Goal: Information Seeking & Learning: Check status

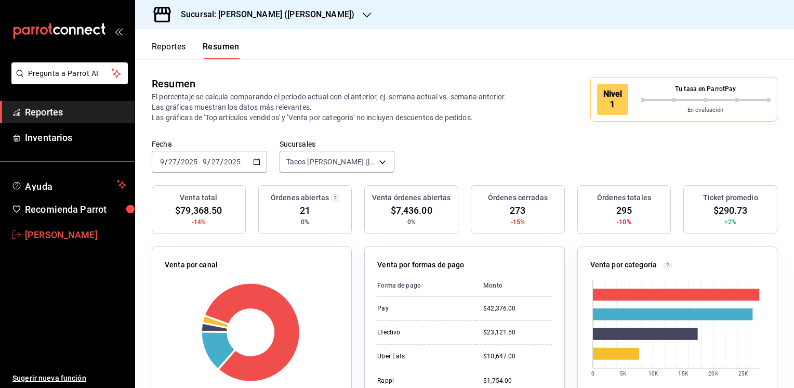
click at [51, 236] on span "[PERSON_NAME]" at bounding box center [75, 235] width 101 height 14
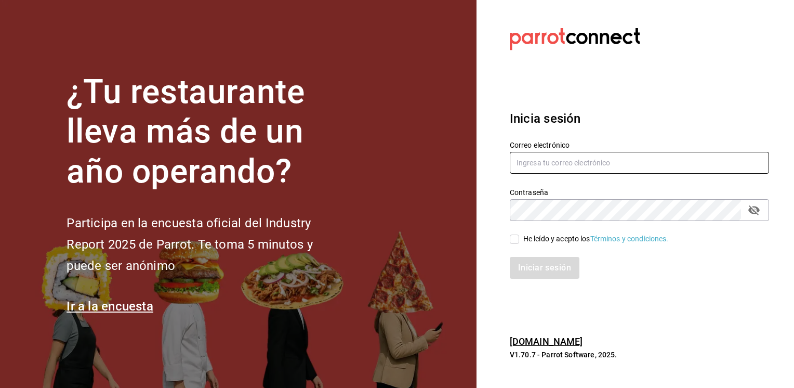
type input "[EMAIL_ADDRESS][DOMAIN_NAME]"
click at [514, 238] on input "He leído y acepto los Términos y condiciones." at bounding box center [514, 238] width 9 height 9
checkbox input "true"
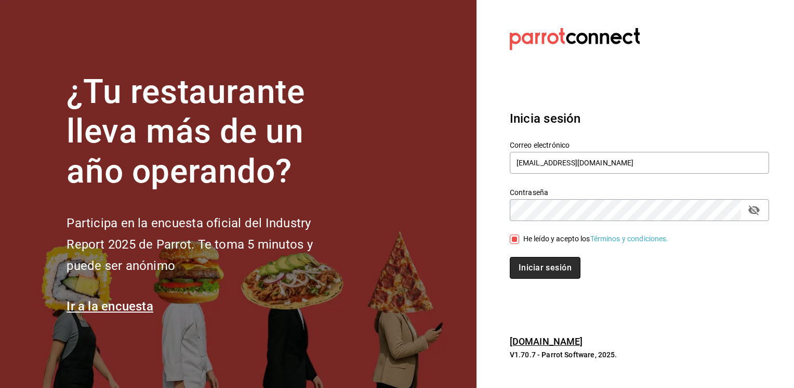
click at [532, 267] on button "Iniciar sesión" at bounding box center [545, 268] width 71 height 22
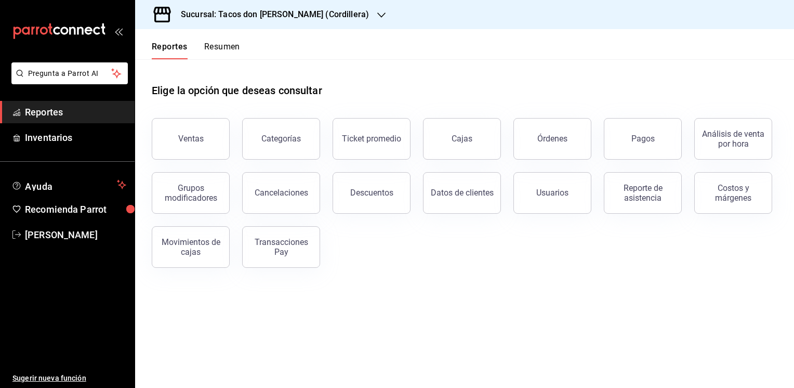
click at [377, 14] on icon "button" at bounding box center [381, 15] width 8 height 8
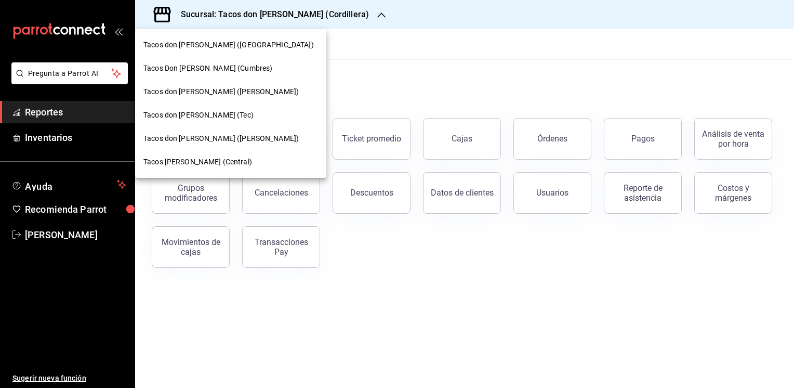
click at [233, 140] on span "Tacos don [PERSON_NAME] ([PERSON_NAME])" at bounding box center [220, 138] width 155 height 11
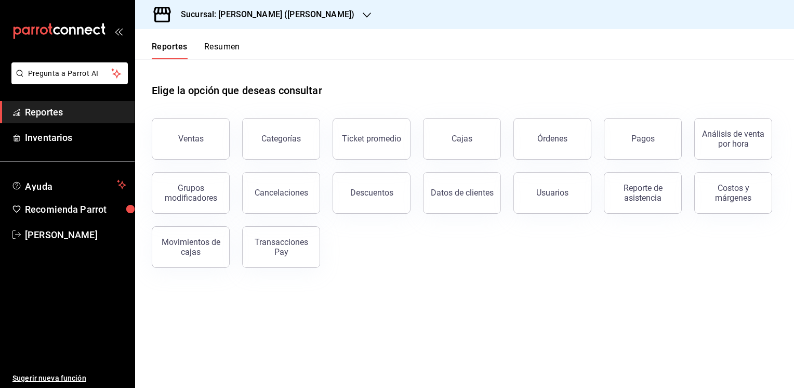
click at [220, 44] on button "Resumen" at bounding box center [222, 51] width 36 height 18
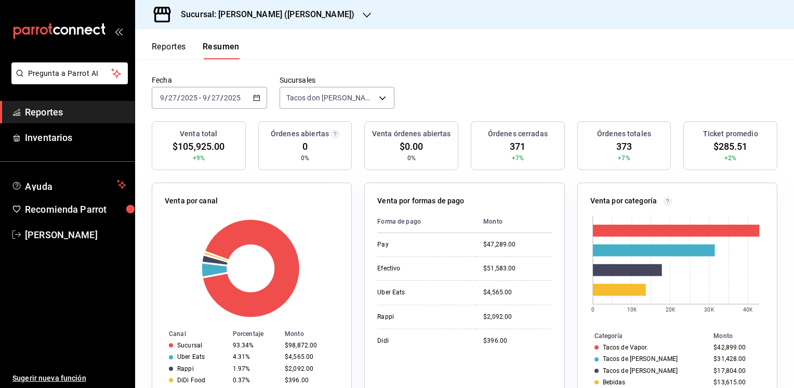
scroll to position [81, 0]
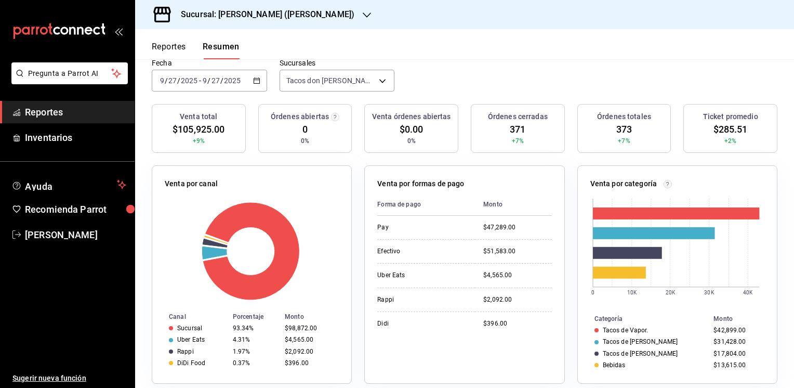
click at [164, 47] on button "Reportes" at bounding box center [169, 51] width 34 height 18
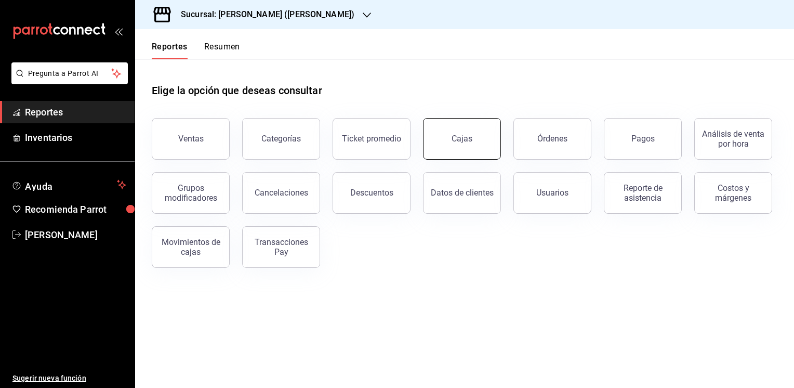
click at [446, 138] on link "Cajas" at bounding box center [462, 139] width 78 height 42
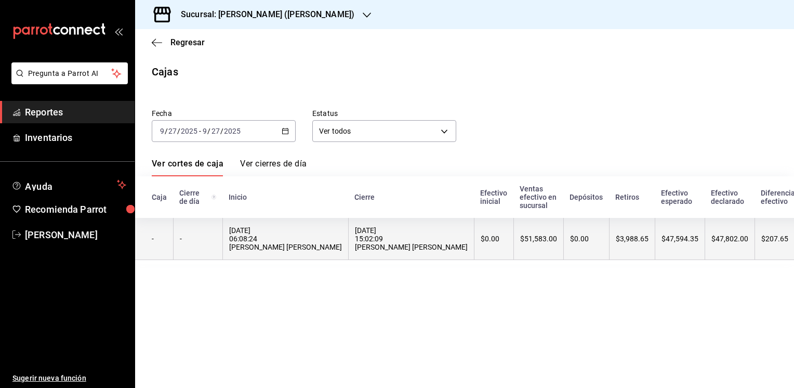
click at [520, 238] on div "$51,583.00" at bounding box center [538, 238] width 37 height 8
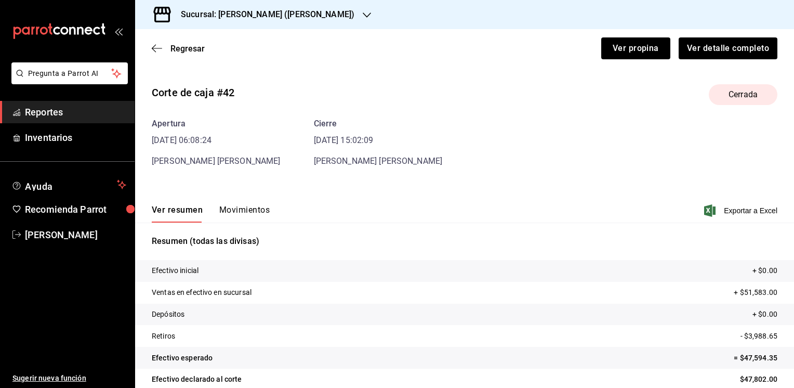
click at [245, 209] on button "Movimientos" at bounding box center [244, 214] width 50 height 18
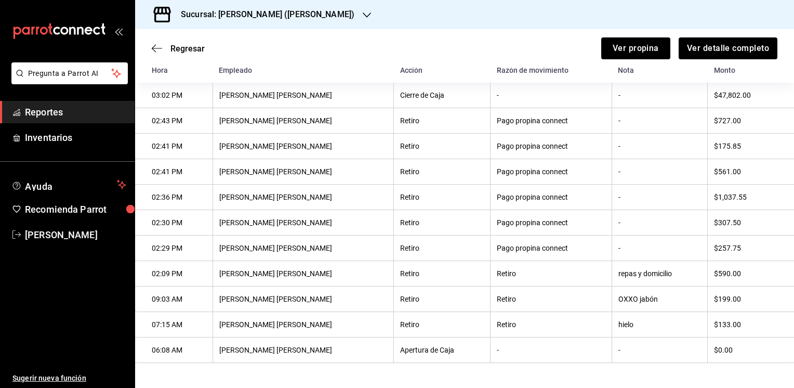
scroll to position [168, 0]
click at [183, 44] on span "Regresar" at bounding box center [187, 49] width 34 height 10
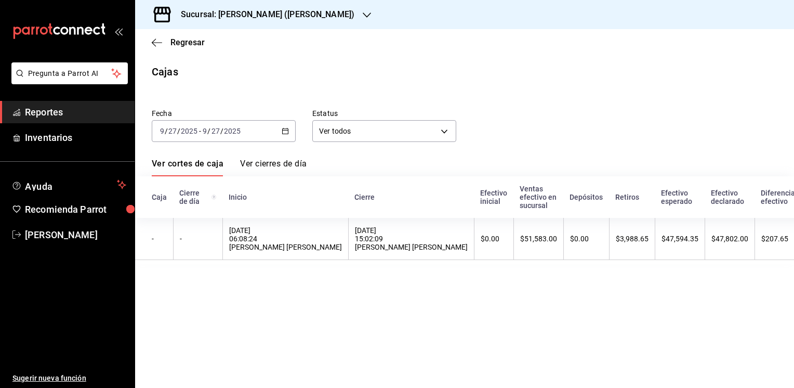
click at [363, 13] on icon "button" at bounding box center [367, 15] width 8 height 8
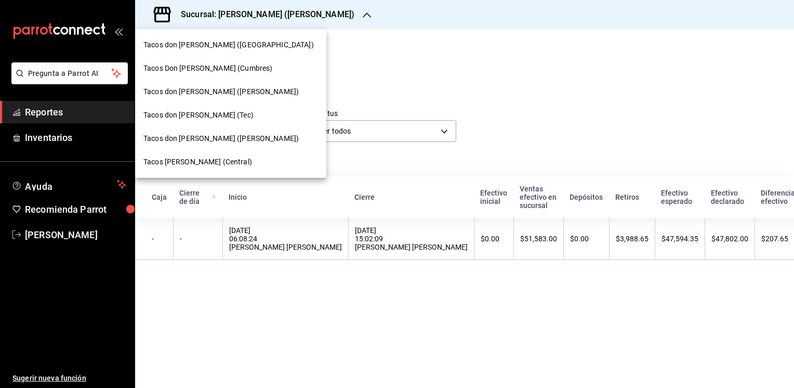
click at [183, 163] on span "Tacos Don Pedro (Central)" at bounding box center [197, 161] width 109 height 11
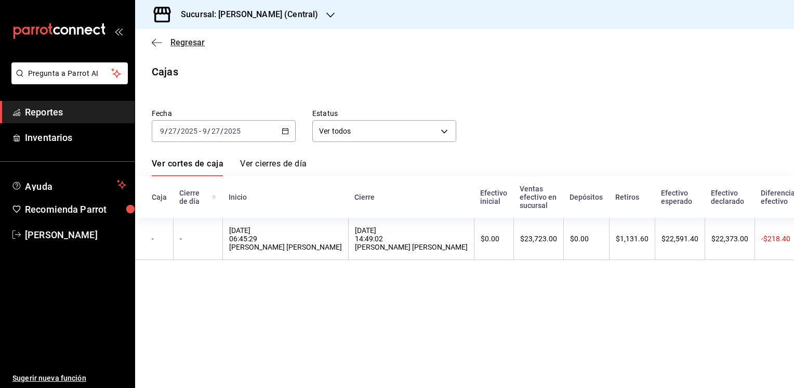
click at [184, 43] on span "Regresar" at bounding box center [187, 42] width 34 height 10
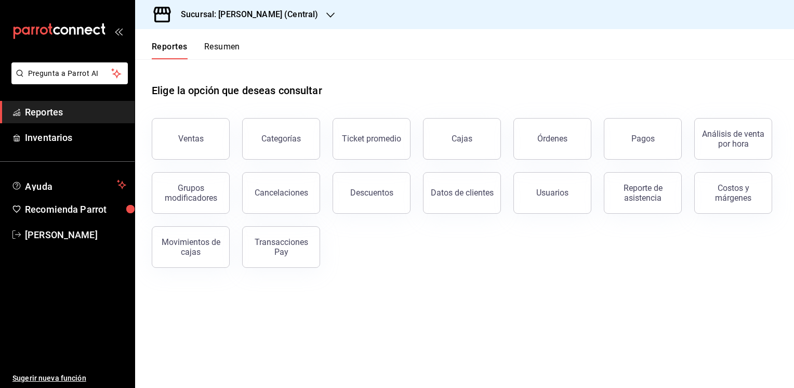
click at [228, 49] on button "Resumen" at bounding box center [222, 51] width 36 height 18
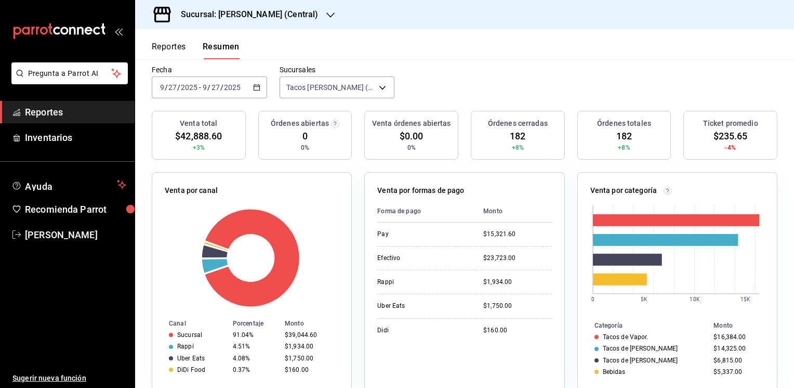
scroll to position [71, 0]
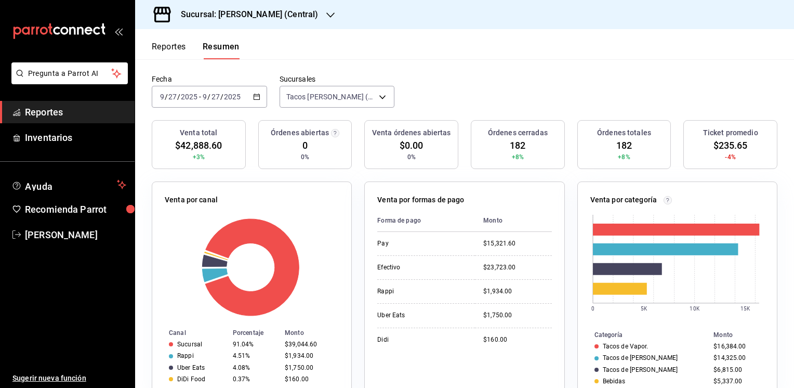
click at [167, 45] on button "Reportes" at bounding box center [169, 51] width 34 height 18
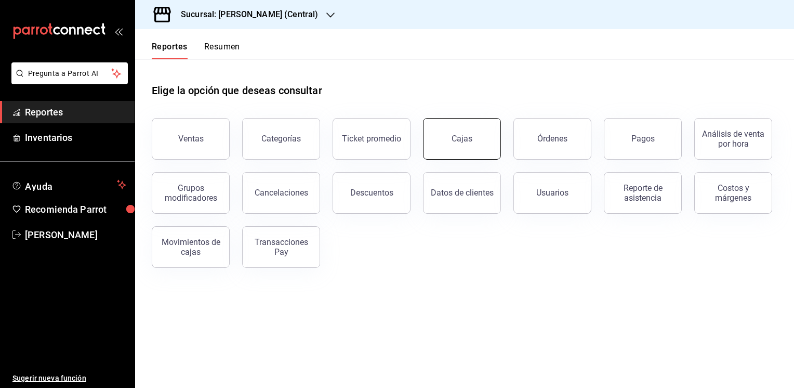
click at [458, 143] on div "Cajas" at bounding box center [461, 138] width 21 height 12
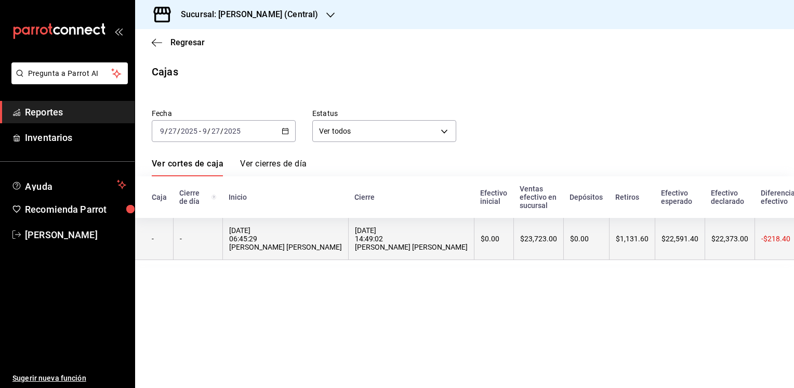
click at [530, 239] on div "$23,723.00" at bounding box center [538, 238] width 37 height 8
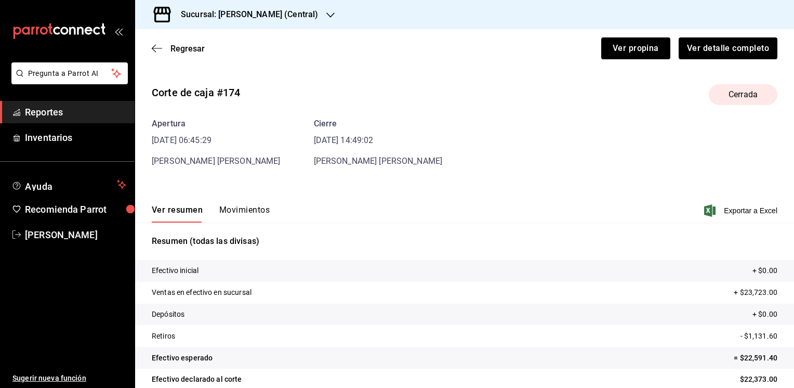
click at [250, 210] on button "Movimientos" at bounding box center [244, 214] width 50 height 18
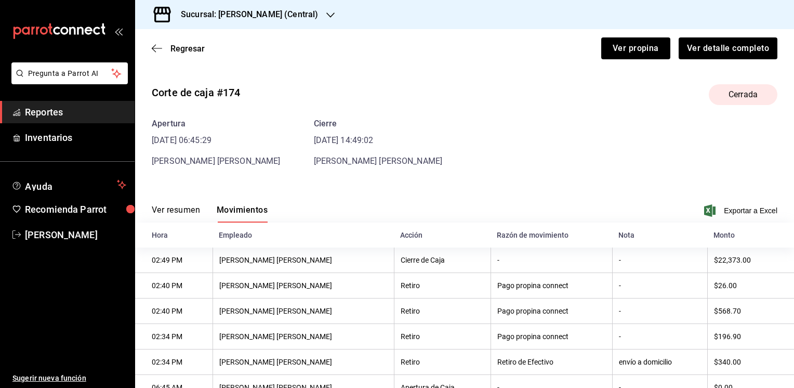
scroll to position [39, 0]
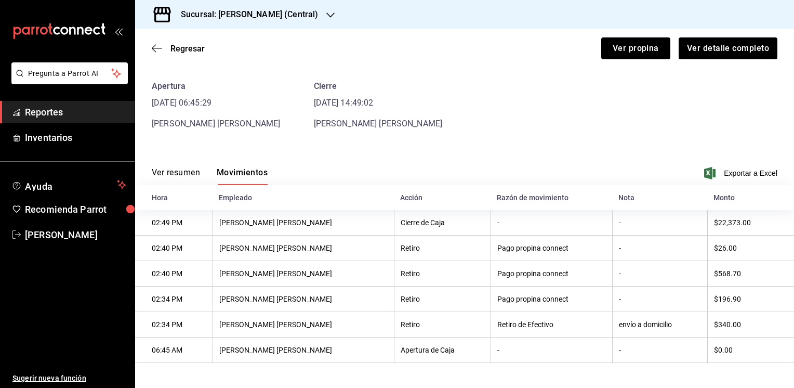
click at [172, 167] on button "Ver resumen" at bounding box center [176, 176] width 48 height 18
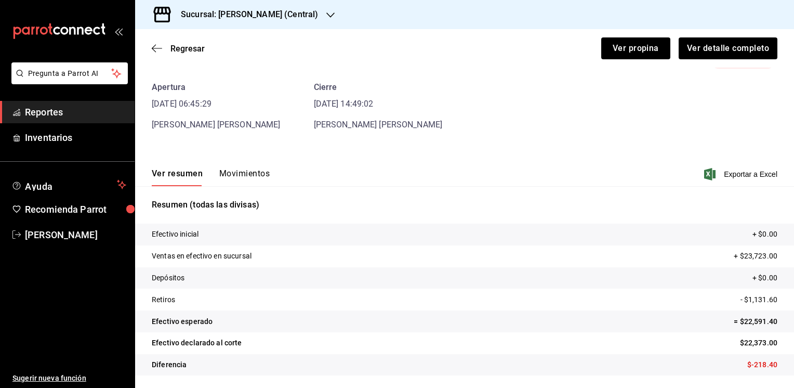
scroll to position [36, 0]
click at [181, 49] on span "Regresar" at bounding box center [187, 49] width 34 height 10
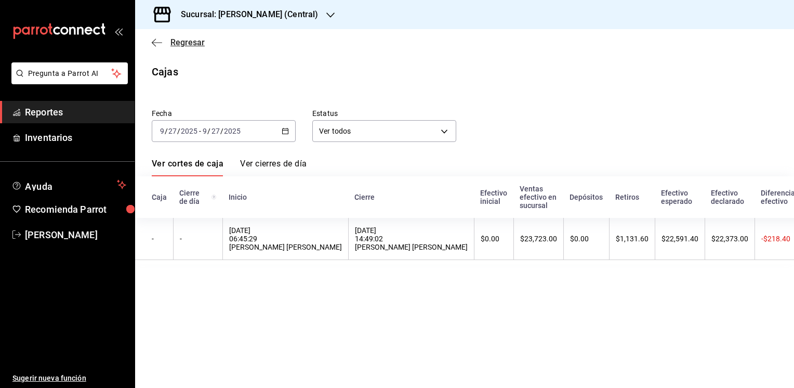
click at [174, 43] on span "Regresar" at bounding box center [187, 42] width 34 height 10
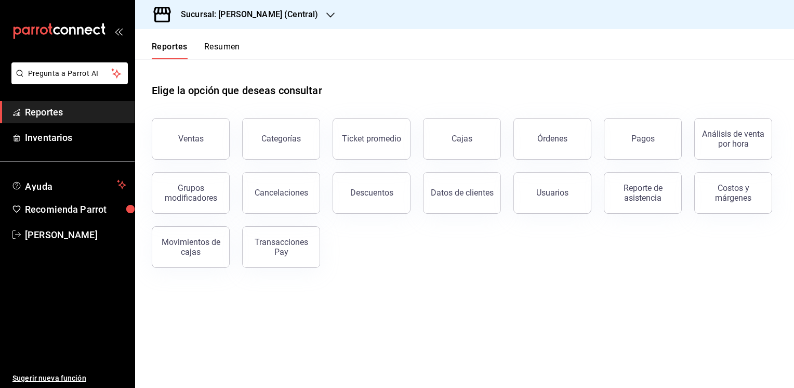
click at [330, 15] on icon "button" at bounding box center [330, 15] width 8 height 8
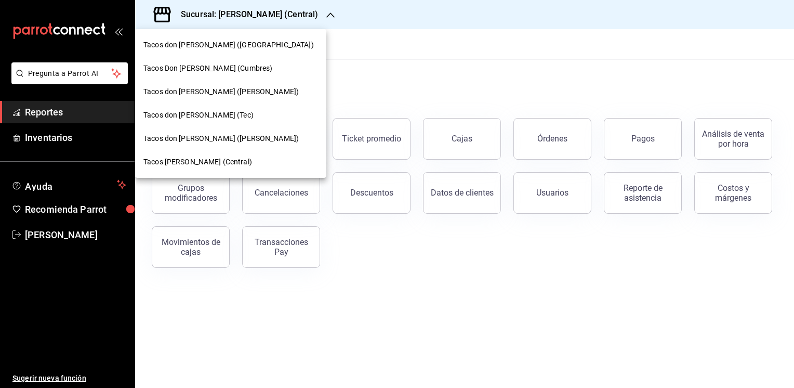
click at [203, 115] on span "Tacos don Pedro (Tec)" at bounding box center [198, 115] width 110 height 11
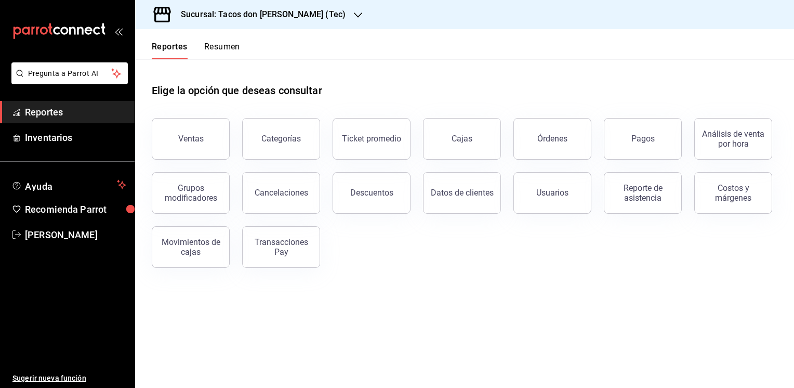
click at [221, 47] on button "Resumen" at bounding box center [222, 51] width 36 height 18
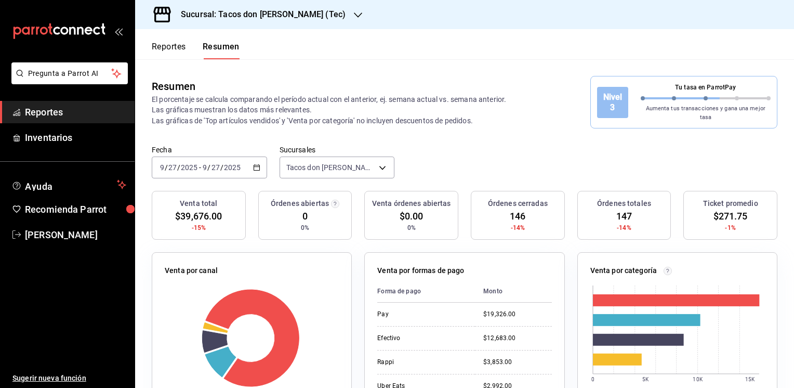
click at [480, 154] on div "Fecha 2025-09-27 9 / 27 / 2025 - 2025-09-27 9 / 27 / 2025 Sucursales Tacos don …" at bounding box center [464, 168] width 659 height 46
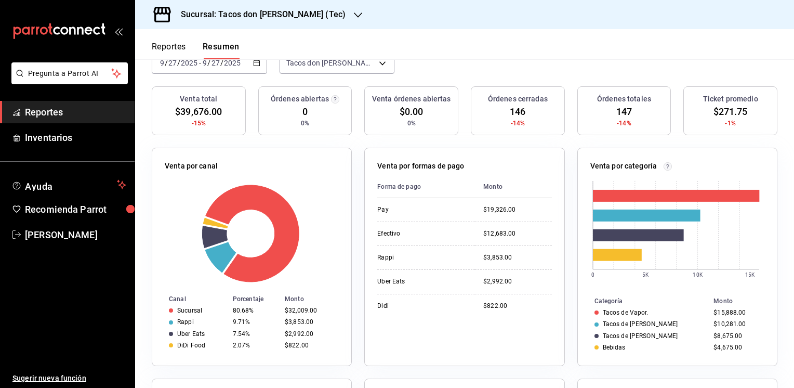
scroll to position [120, 0]
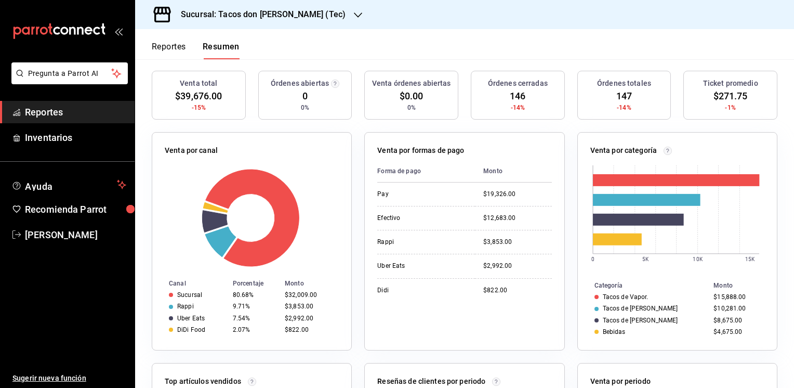
click at [166, 47] on button "Reportes" at bounding box center [169, 51] width 34 height 18
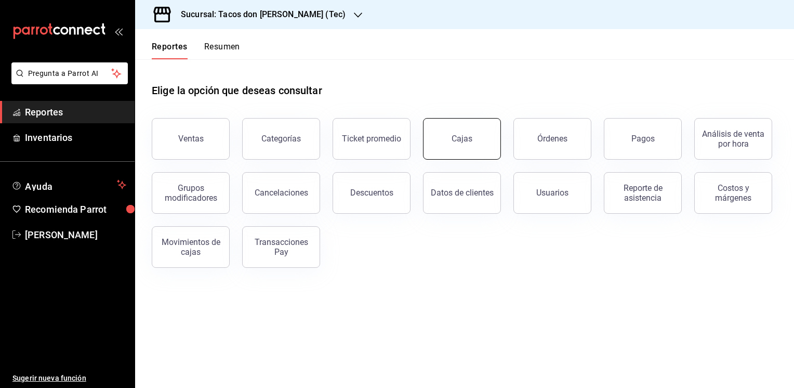
click at [471, 145] on link "Cajas" at bounding box center [462, 139] width 78 height 42
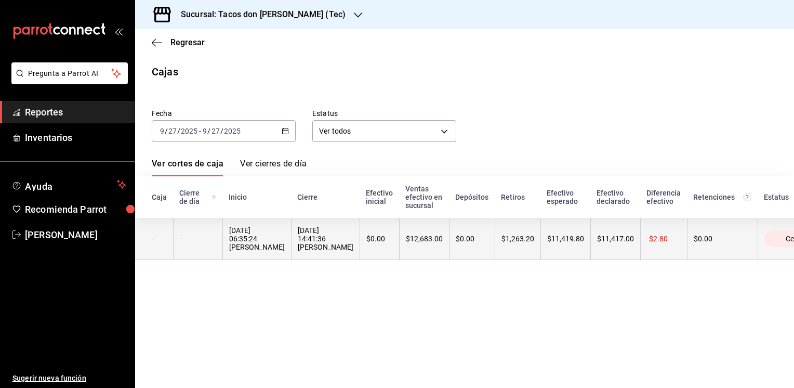
click at [540, 238] on th "$1,263.20" at bounding box center [518, 239] width 46 height 42
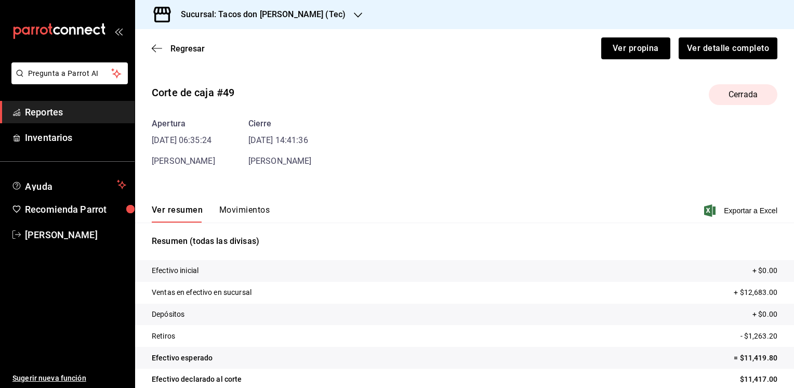
click at [239, 207] on button "Movimientos" at bounding box center [244, 214] width 50 height 18
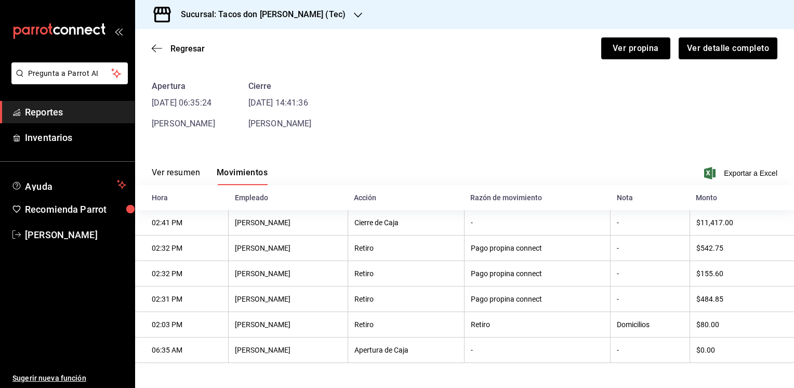
scroll to position [39, 0]
click at [186, 169] on button "Ver resumen" at bounding box center [176, 176] width 48 height 18
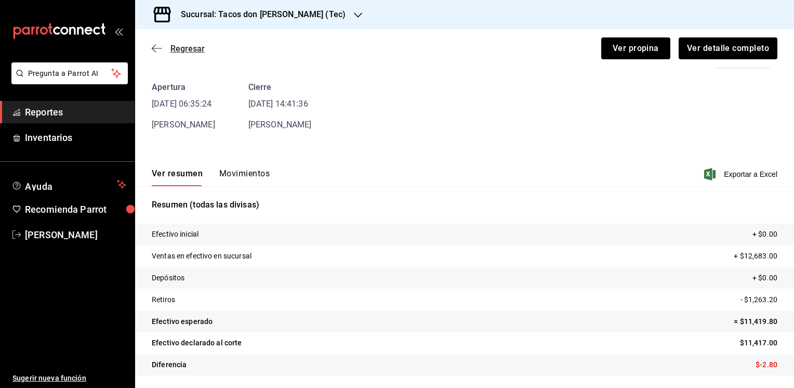
click at [190, 49] on span "Regresar" at bounding box center [187, 49] width 34 height 10
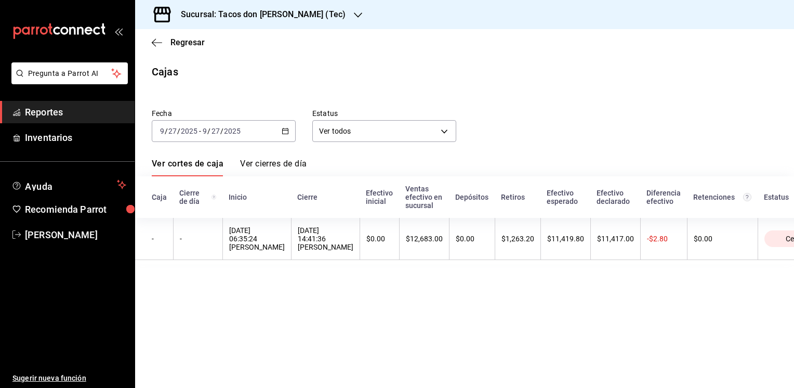
click at [354, 18] on icon "button" at bounding box center [358, 15] width 8 height 8
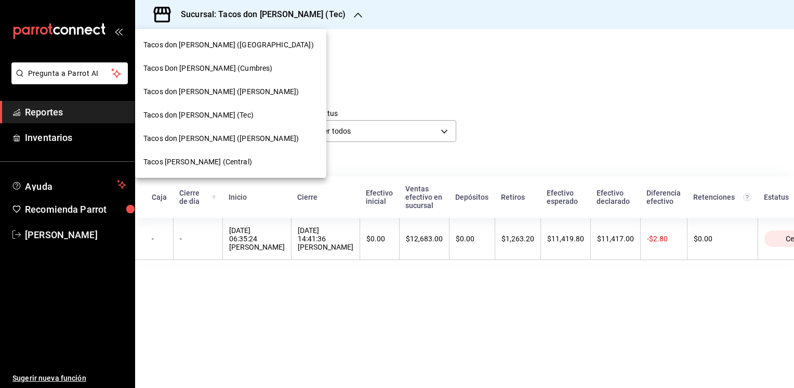
click at [224, 49] on span "Tacos don Pedro (Cordillera)" at bounding box center [228, 44] width 170 height 11
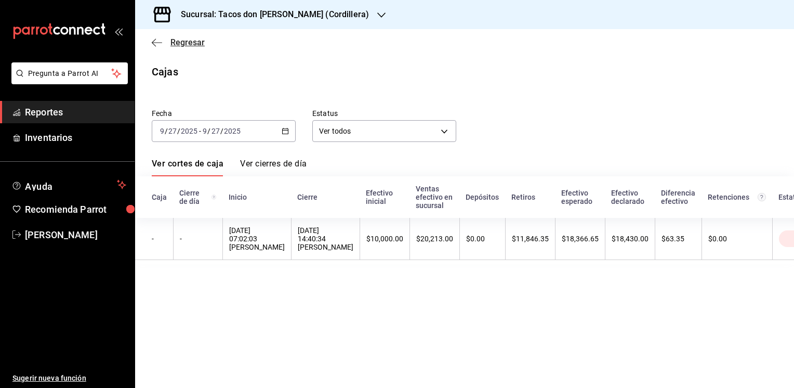
click at [187, 43] on span "Regresar" at bounding box center [187, 42] width 34 height 10
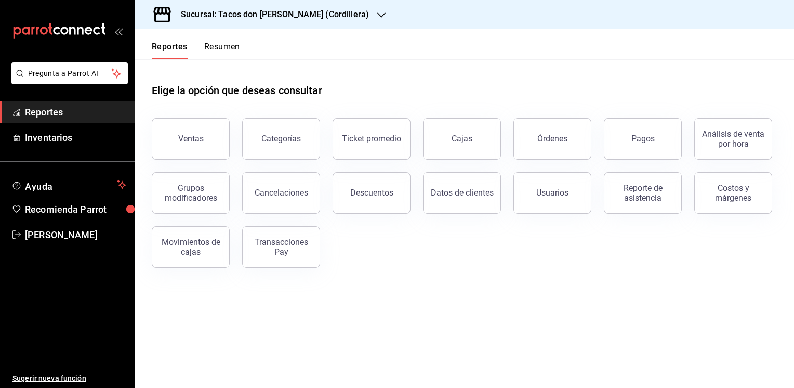
click at [223, 45] on button "Resumen" at bounding box center [222, 51] width 36 height 18
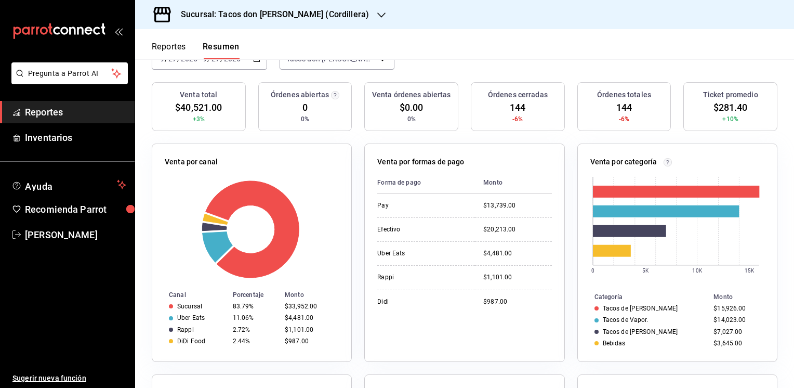
scroll to position [112, 0]
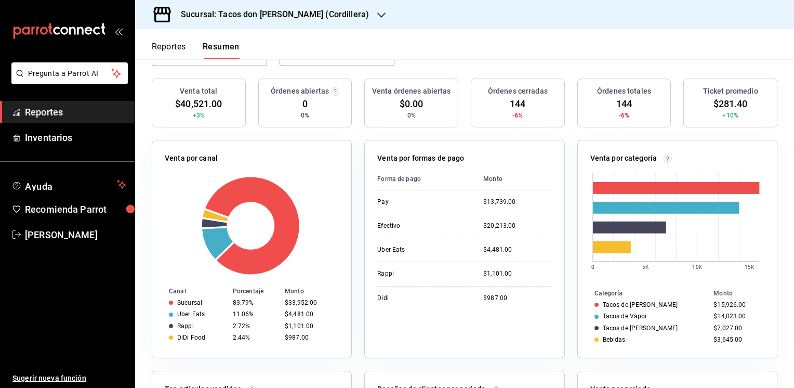
click at [175, 49] on button "Reportes" at bounding box center [169, 51] width 34 height 18
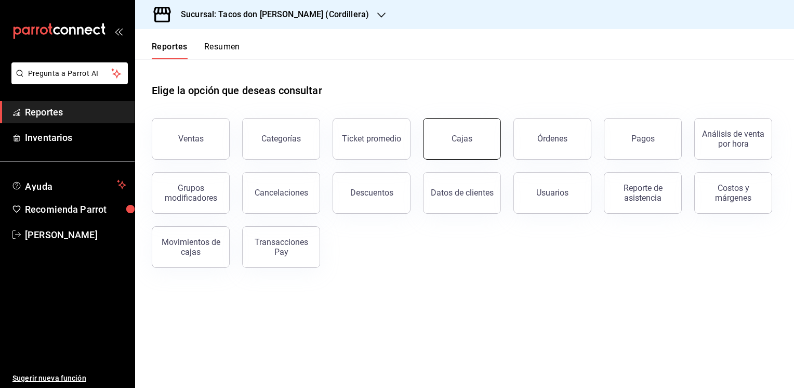
click at [470, 137] on div "Cajas" at bounding box center [461, 138] width 21 height 12
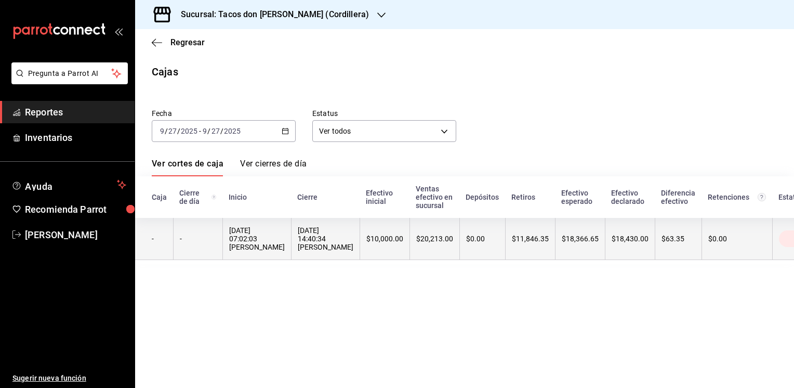
click at [591, 232] on th "$18,366.65" at bounding box center [580, 239] width 50 height 42
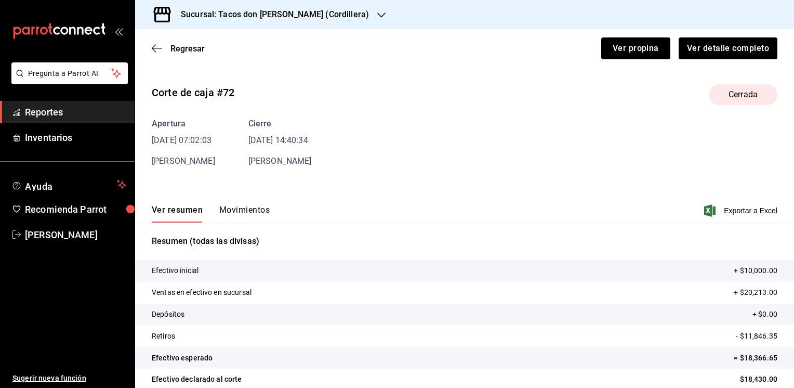
click at [241, 207] on button "Movimientos" at bounding box center [244, 214] width 50 height 18
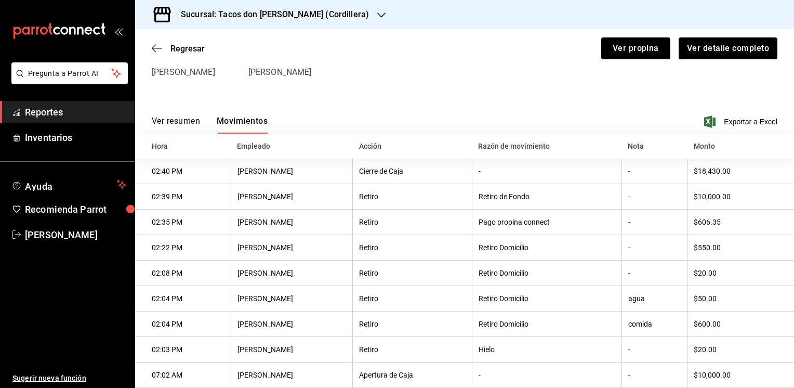
scroll to position [116, 0]
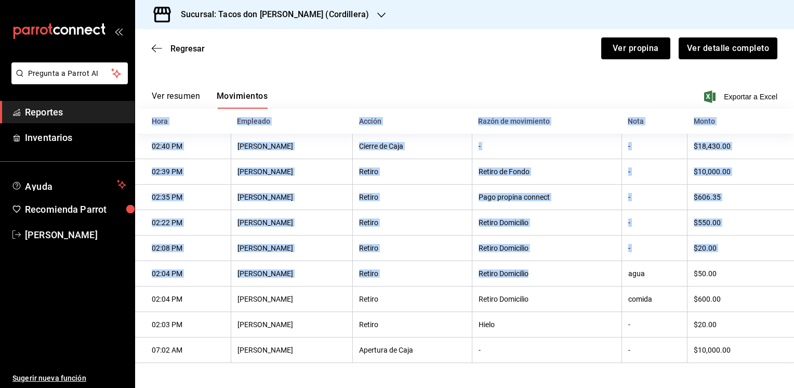
drag, startPoint x: 568, startPoint y: 268, endPoint x: 434, endPoint y: 73, distance: 236.0
click at [434, 73] on div "Corte de caja #72 Cerrada Apertura 27/09/25 07:02:03 Michelle Pasquel Cierre 27…" at bounding box center [464, 162] width 659 height 401
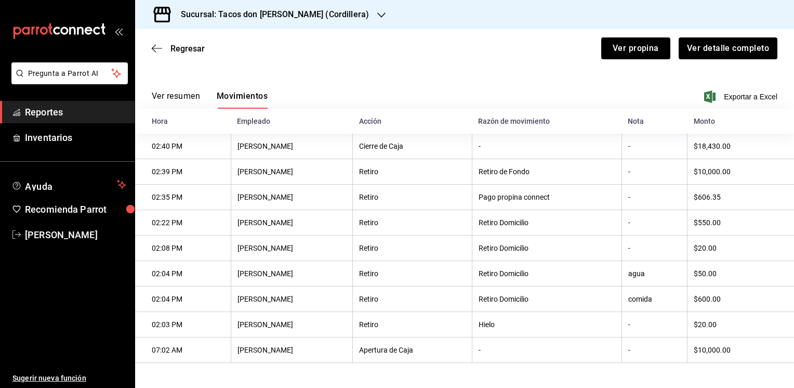
click at [281, 65] on div "Regresar Ver propina Ver detalle completo" at bounding box center [464, 48] width 659 height 38
click at [171, 46] on span "Regresar" at bounding box center [187, 49] width 34 height 10
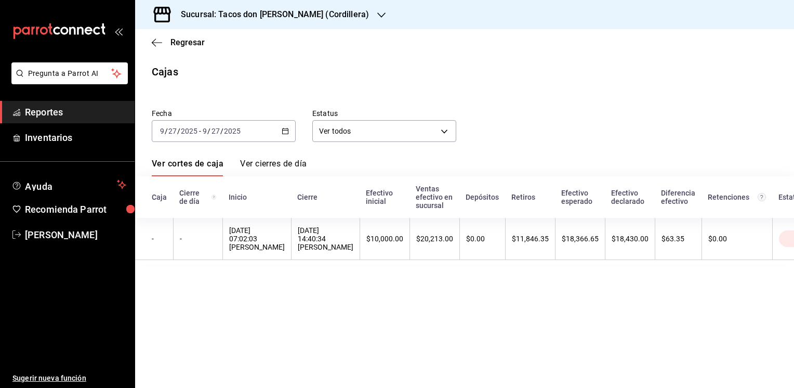
click at [377, 14] on icon "button" at bounding box center [381, 15] width 8 height 8
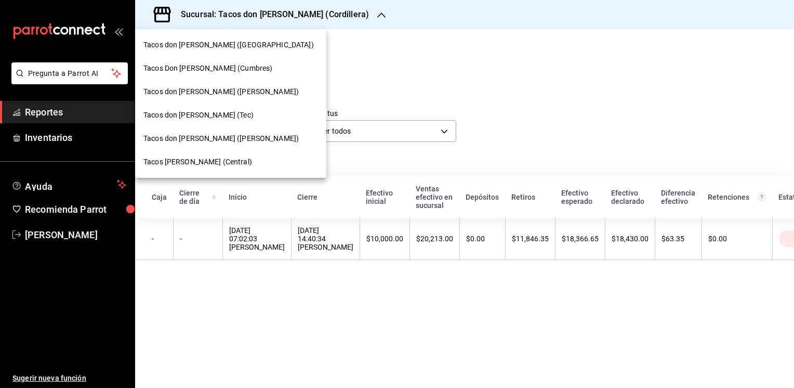
click at [222, 69] on span "Tacos Don Pedro (Cumbres)" at bounding box center [207, 68] width 129 height 11
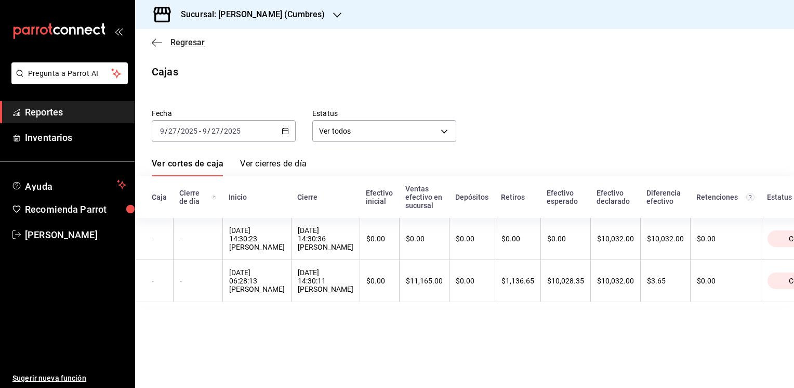
click at [188, 41] on span "Regresar" at bounding box center [187, 42] width 34 height 10
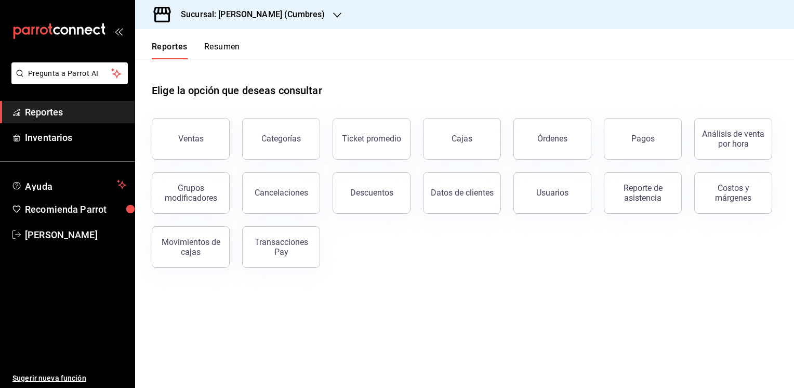
click at [227, 45] on button "Resumen" at bounding box center [222, 51] width 36 height 18
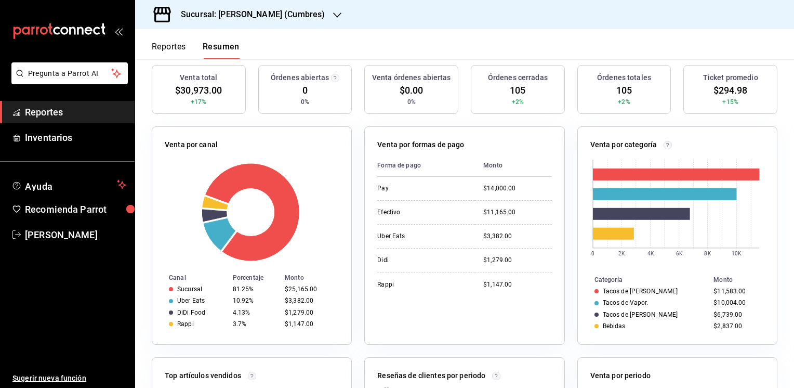
scroll to position [125, 0]
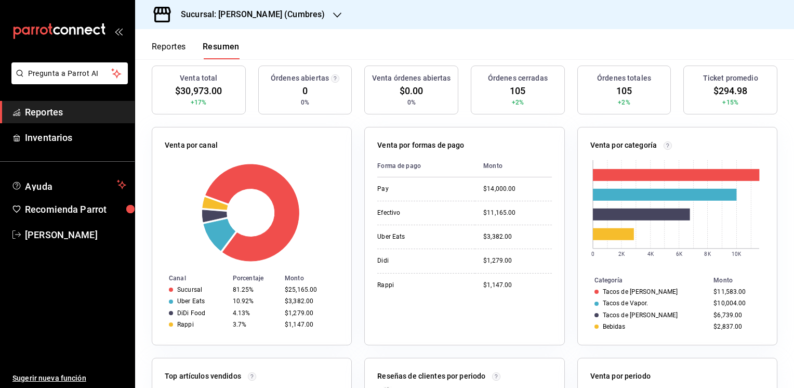
click at [172, 47] on button "Reportes" at bounding box center [169, 51] width 34 height 18
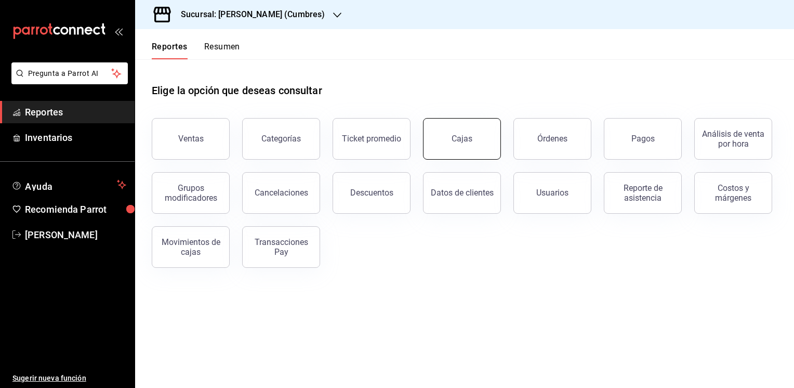
click at [449, 135] on link "Cajas" at bounding box center [462, 139] width 78 height 42
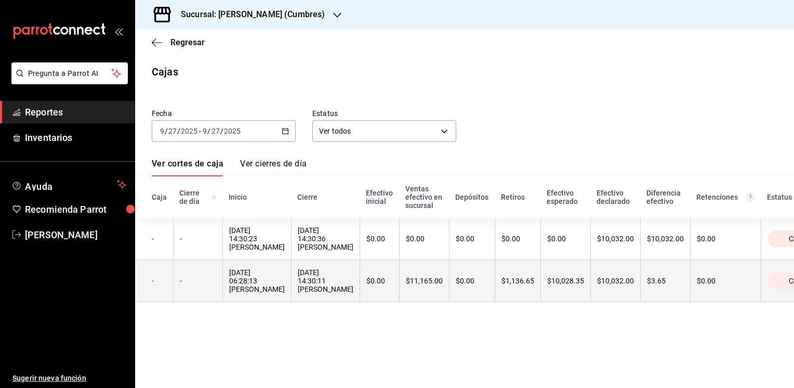
click at [530, 284] on div "$1,136.65" at bounding box center [517, 280] width 33 height 8
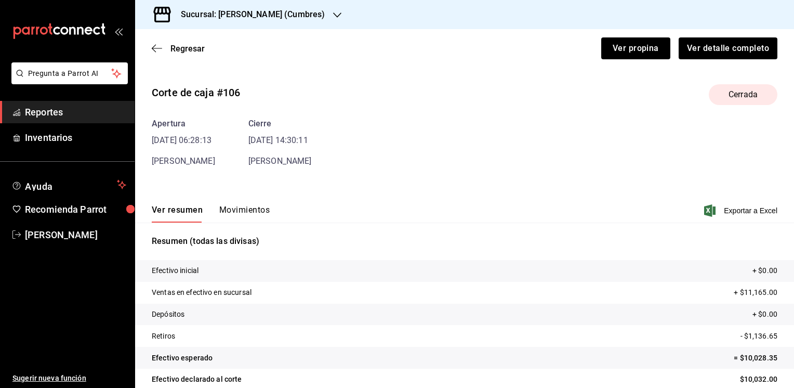
click at [245, 204] on div "Ver resumen Movimientos Exportar a Excel" at bounding box center [464, 207] width 659 height 30
click at [237, 207] on button "Movimientos" at bounding box center [244, 214] width 50 height 18
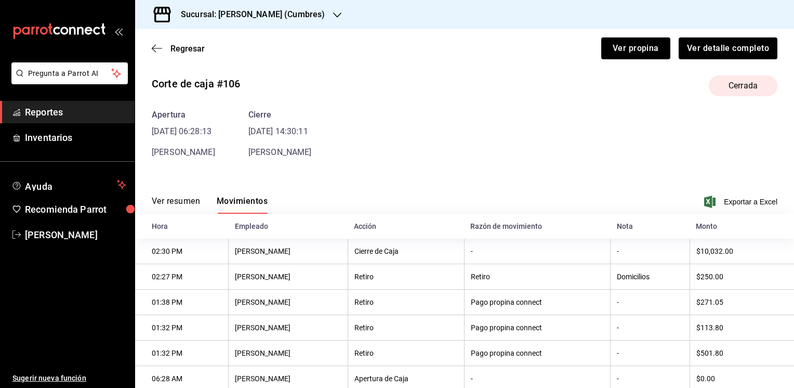
scroll to position [39, 0]
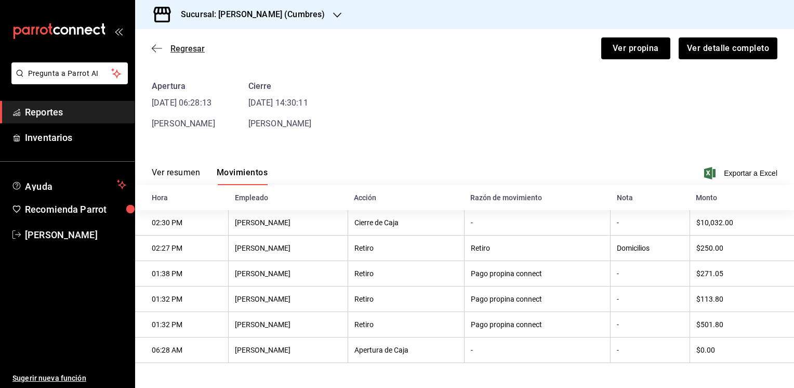
click at [192, 50] on span "Regresar" at bounding box center [187, 49] width 34 height 10
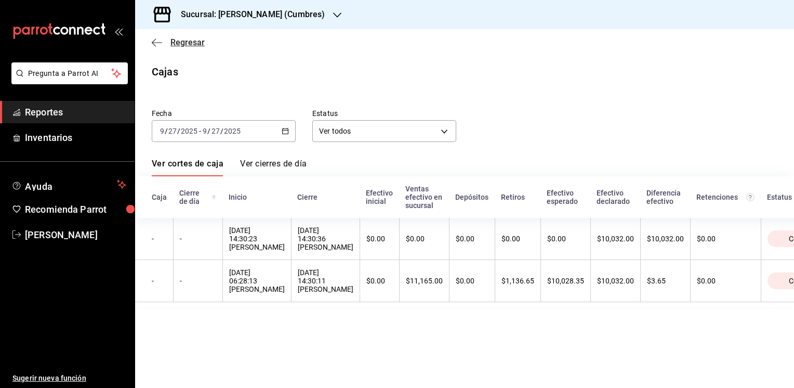
click at [154, 43] on icon "button" at bounding box center [157, 42] width 10 height 9
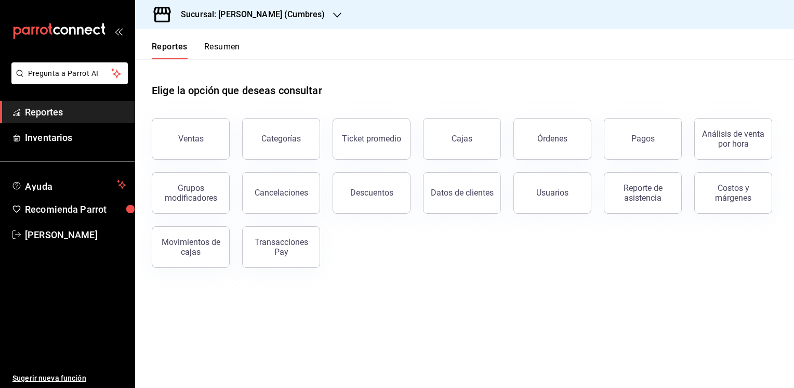
click at [340, 16] on icon "button" at bounding box center [337, 15] width 8 height 8
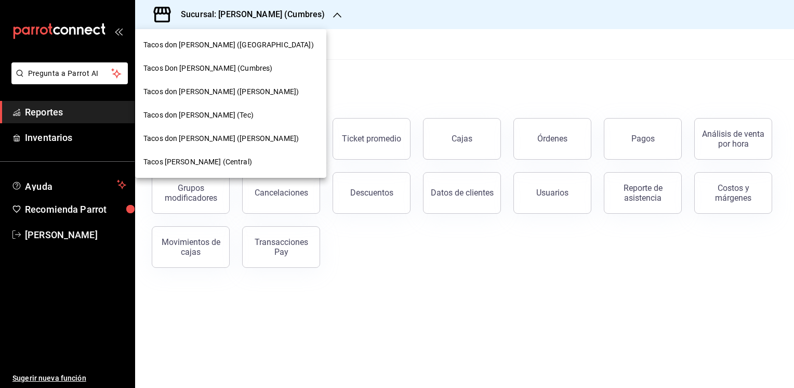
click at [172, 92] on span "Tacos [PERSON_NAME] ([PERSON_NAME])" at bounding box center [220, 91] width 155 height 11
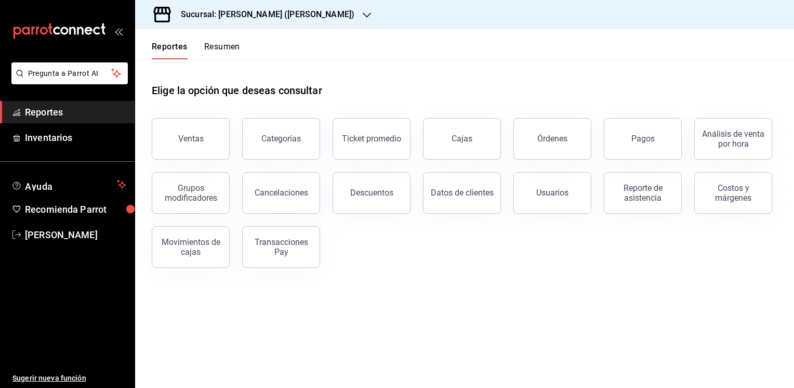
click at [225, 47] on button "Resumen" at bounding box center [222, 51] width 36 height 18
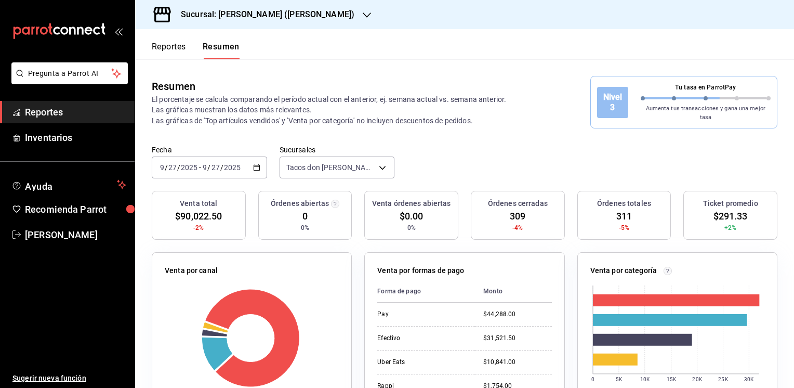
click at [367, 55] on header "Reportes Resumen" at bounding box center [464, 44] width 659 height 30
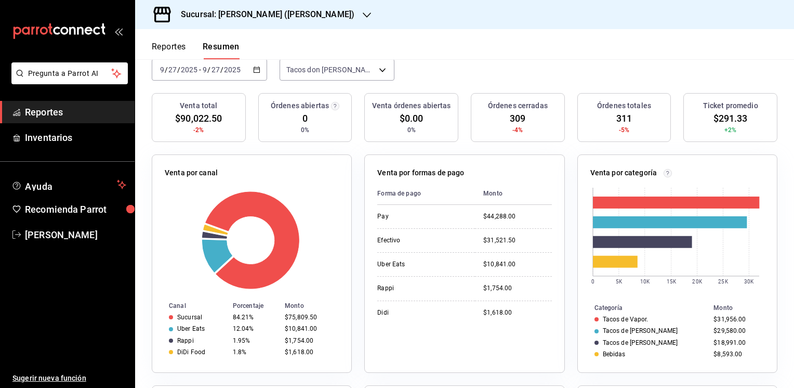
scroll to position [121, 0]
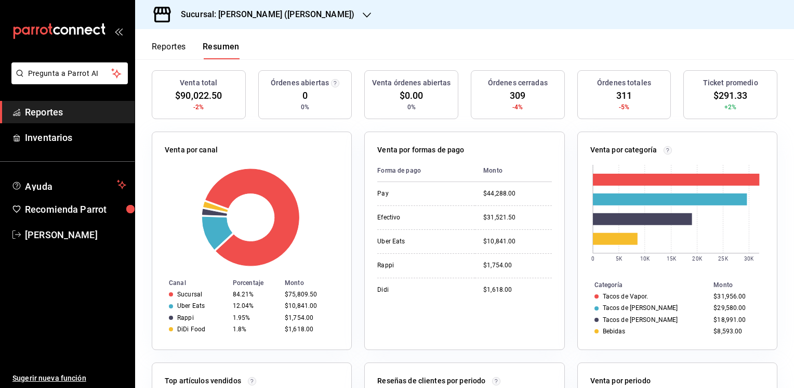
click at [164, 45] on button "Reportes" at bounding box center [169, 51] width 34 height 18
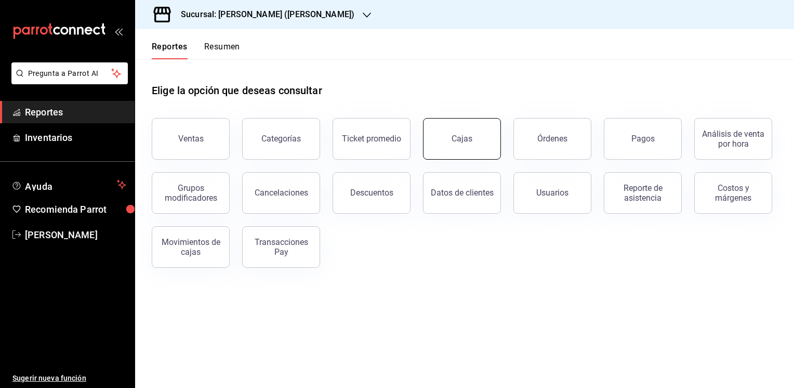
click at [460, 138] on div "Cajas" at bounding box center [461, 138] width 21 height 12
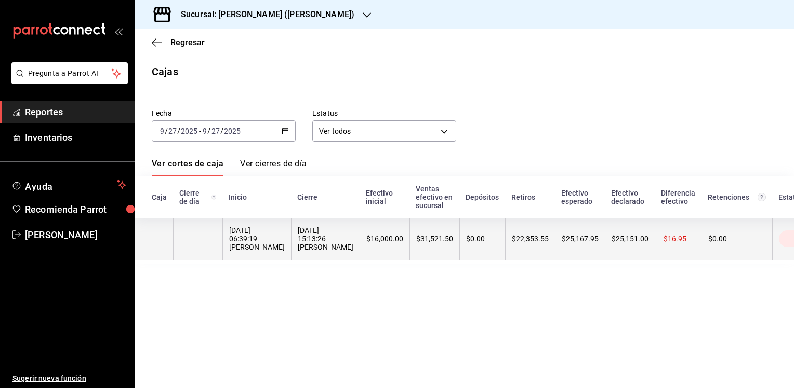
click at [486, 239] on th "$0.00" at bounding box center [482, 239] width 46 height 42
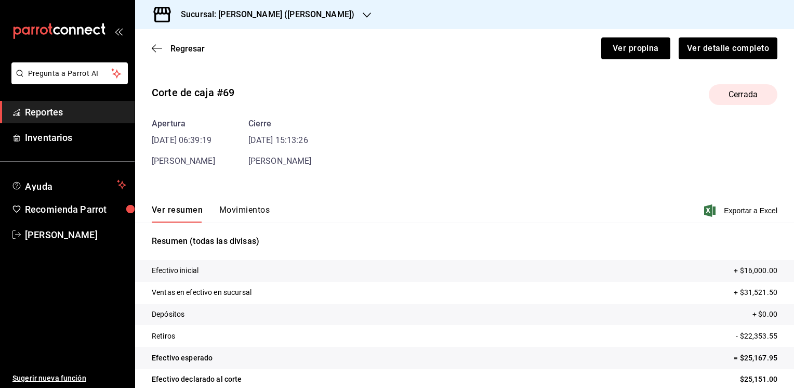
click at [248, 207] on button "Movimientos" at bounding box center [244, 214] width 50 height 18
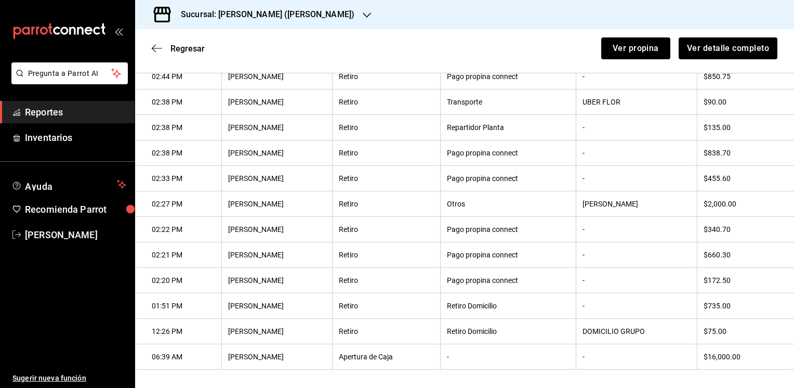
scroll to position [264, 0]
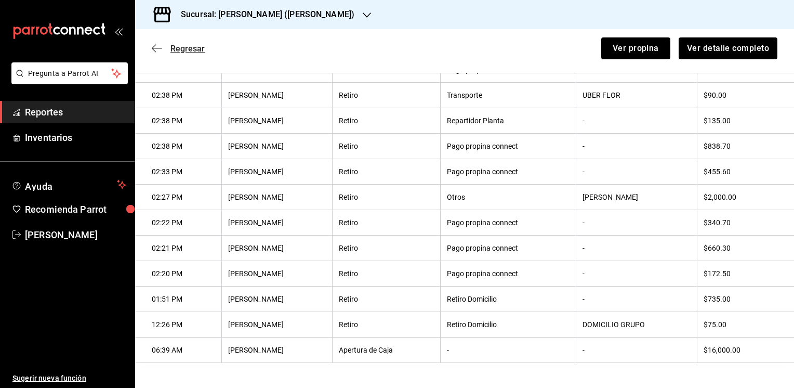
click at [187, 48] on span "Regresar" at bounding box center [187, 49] width 34 height 10
